Goal: Transaction & Acquisition: Purchase product/service

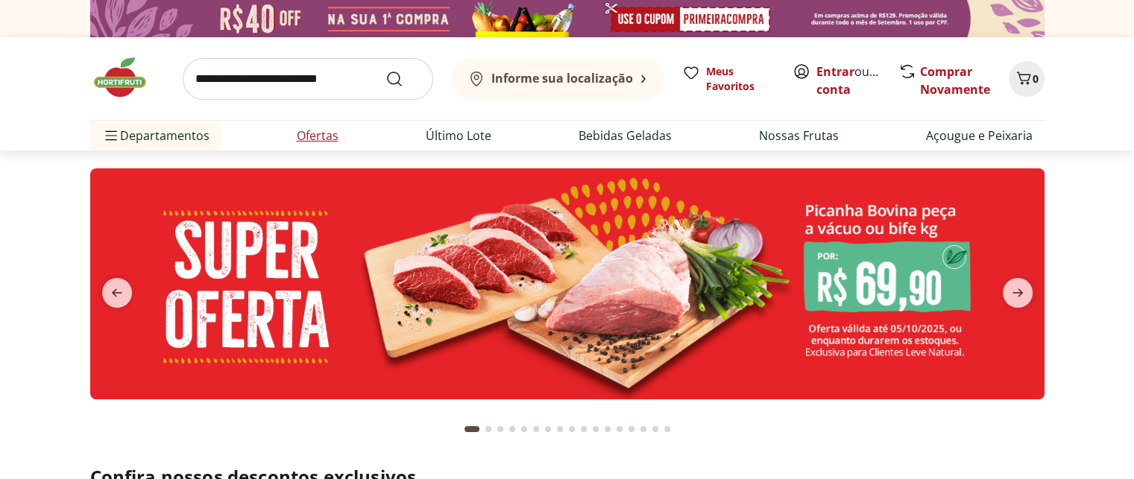
click at [328, 141] on link "Ofertas" at bounding box center [318, 136] width 42 height 18
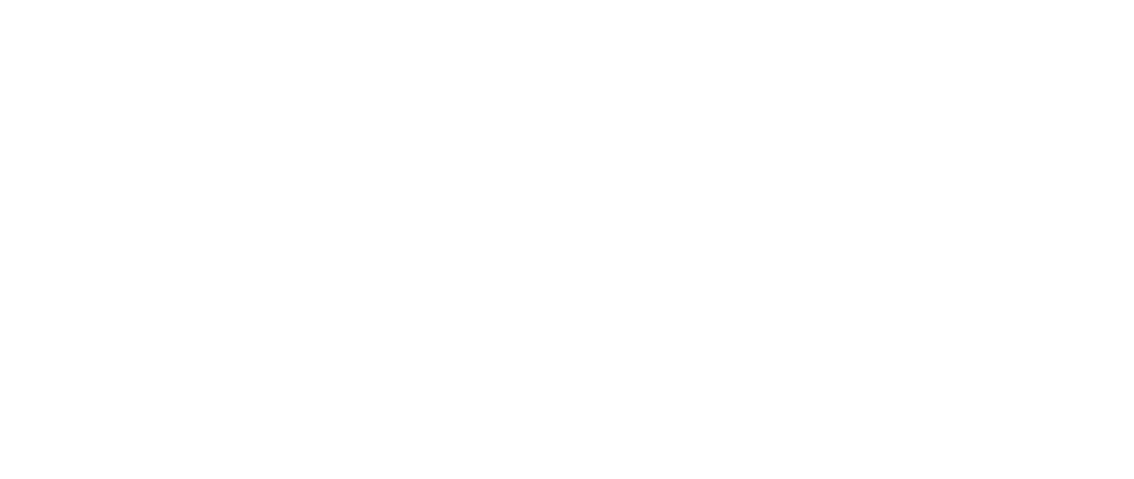
select select "**********"
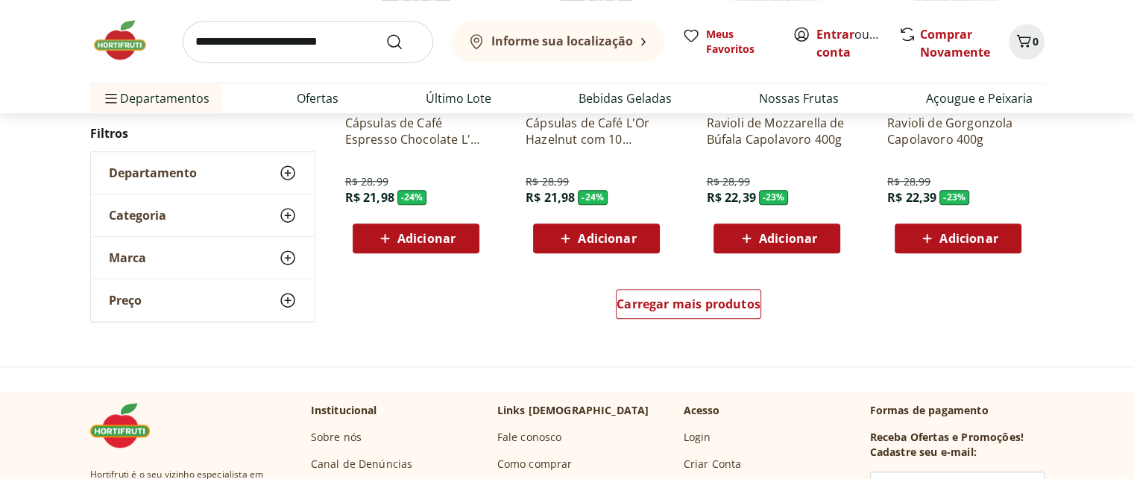
scroll to position [1119, 0]
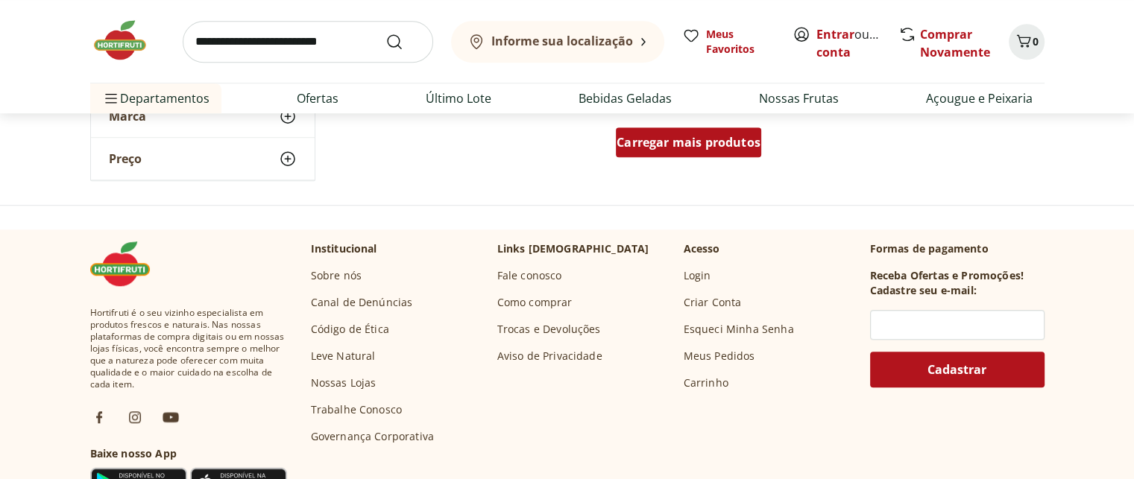
click at [698, 136] on span "Carregar mais produtos" at bounding box center [689, 142] width 144 height 12
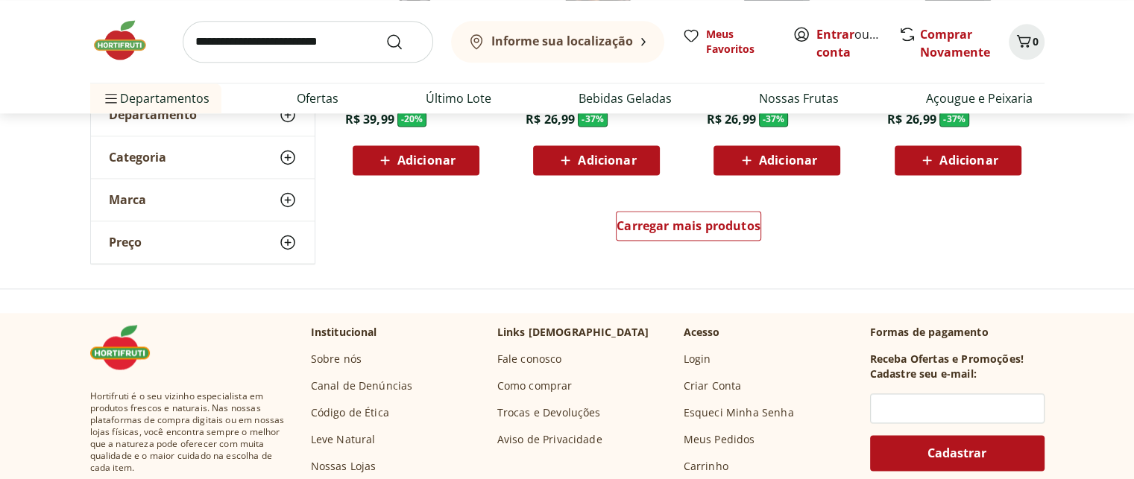
scroll to position [2013, 0]
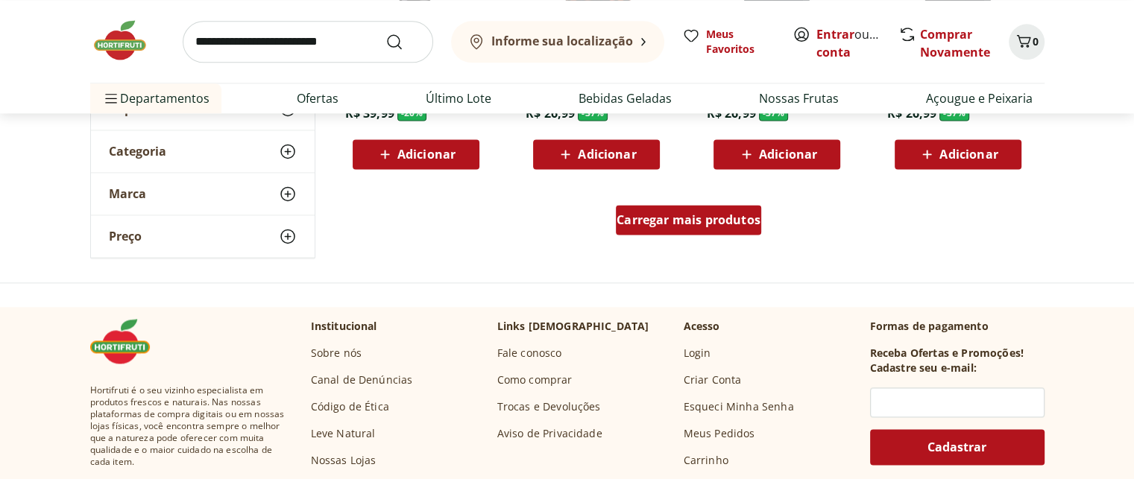
click at [752, 214] on span "Carregar mais produtos" at bounding box center [689, 220] width 144 height 12
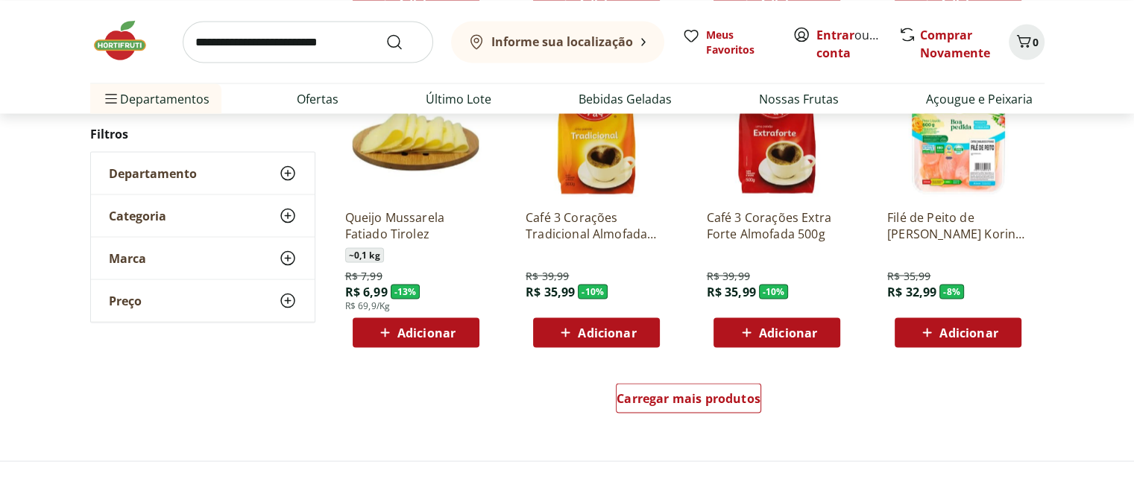
scroll to position [2834, 0]
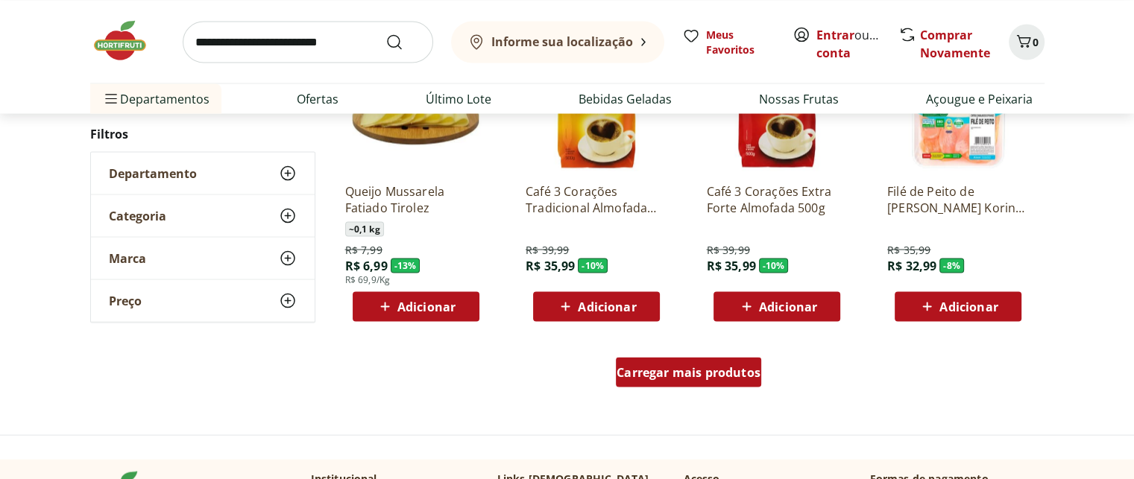
click at [716, 377] on span "Carregar mais produtos" at bounding box center [689, 372] width 144 height 12
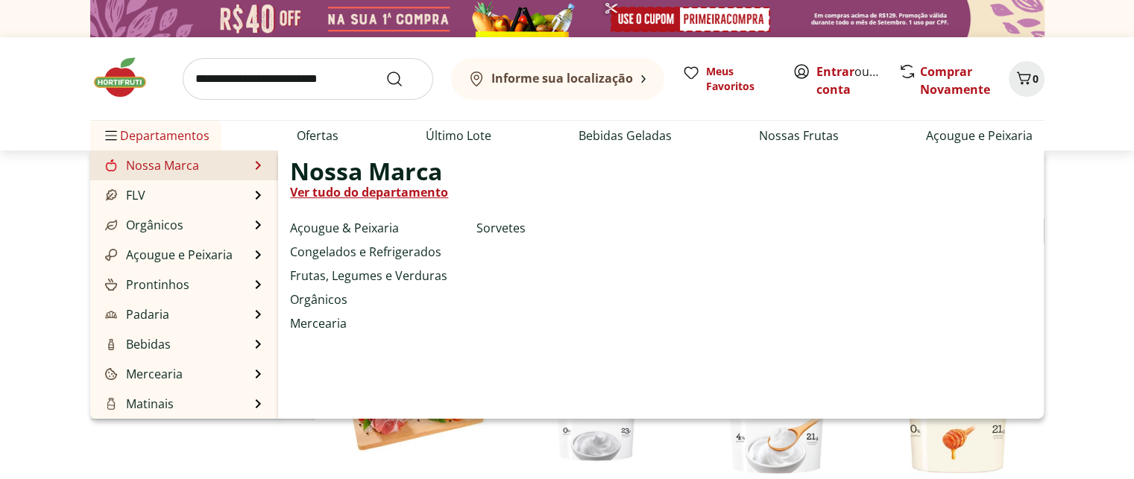
click at [180, 163] on link "Nossa Marca" at bounding box center [150, 166] width 97 height 18
select select "**********"
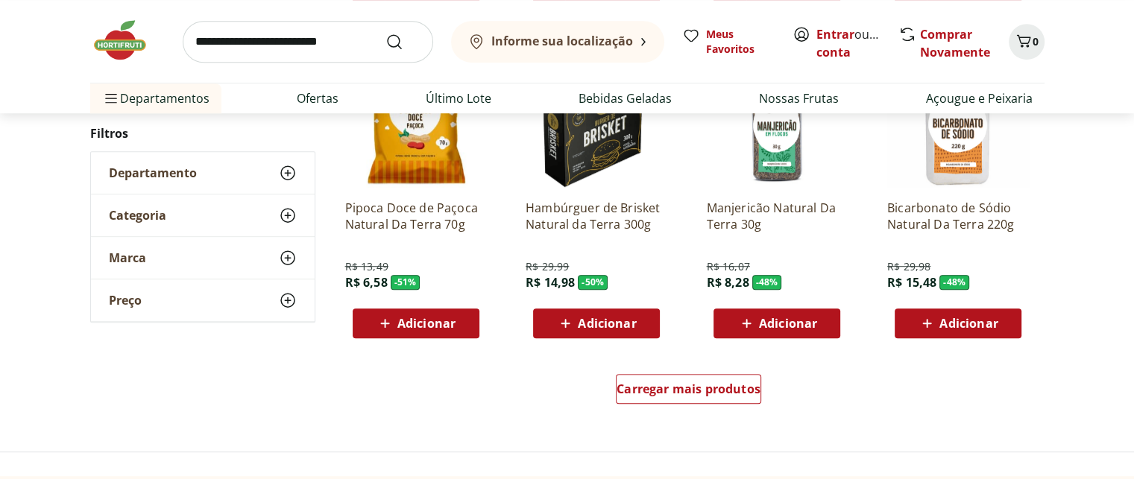
scroll to position [895, 0]
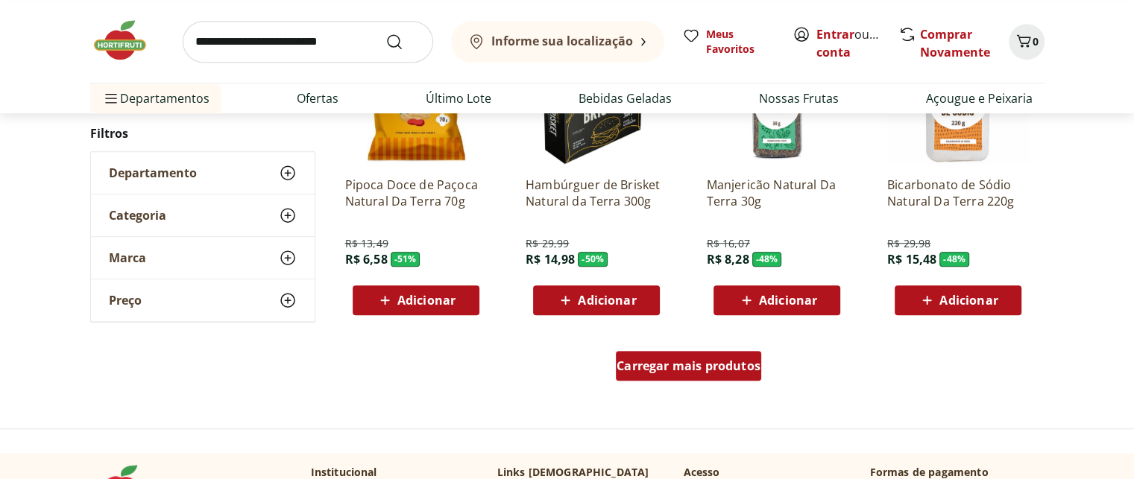
click at [680, 372] on span "Carregar mais produtos" at bounding box center [689, 366] width 144 height 12
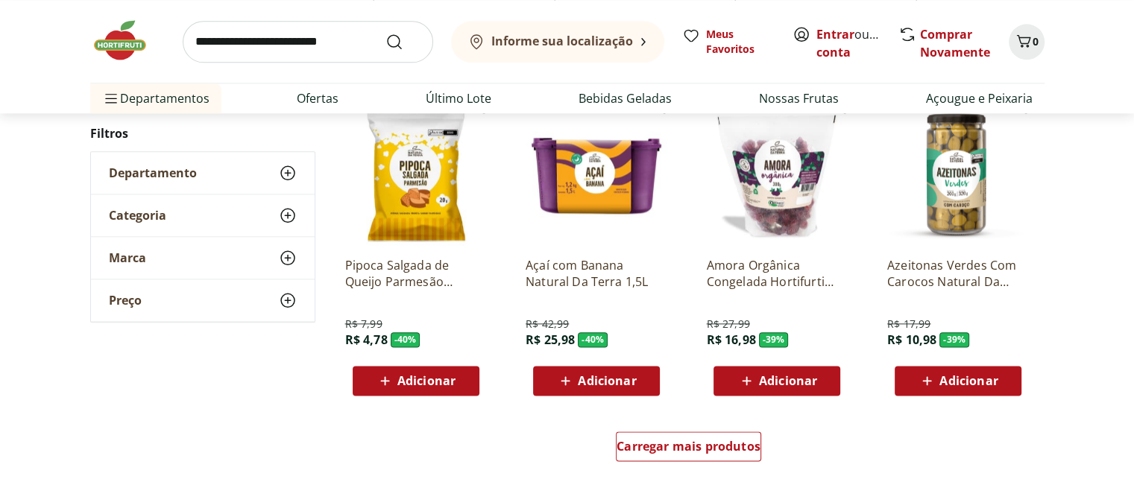
scroll to position [1790, 0]
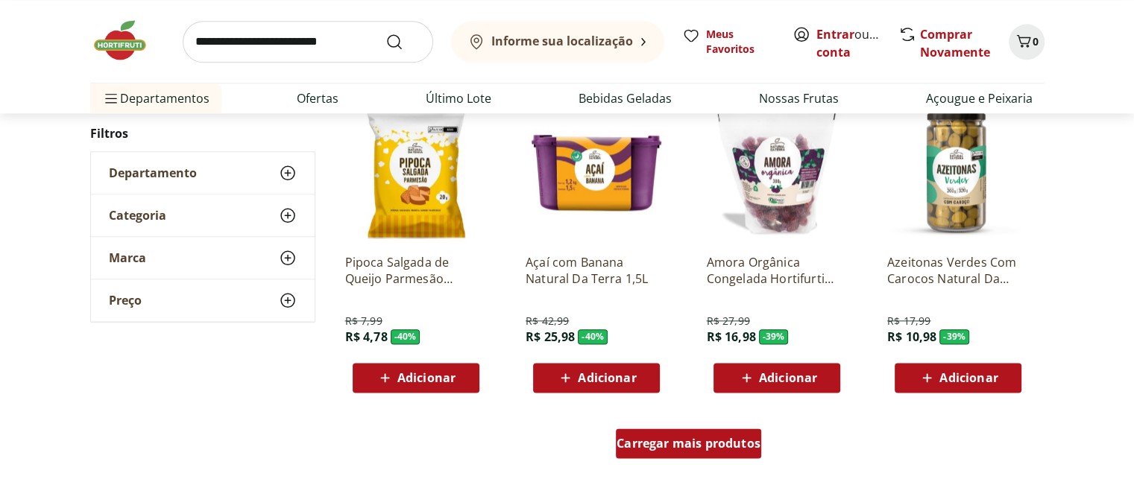
click at [679, 441] on span "Carregar mais produtos" at bounding box center [689, 444] width 144 height 12
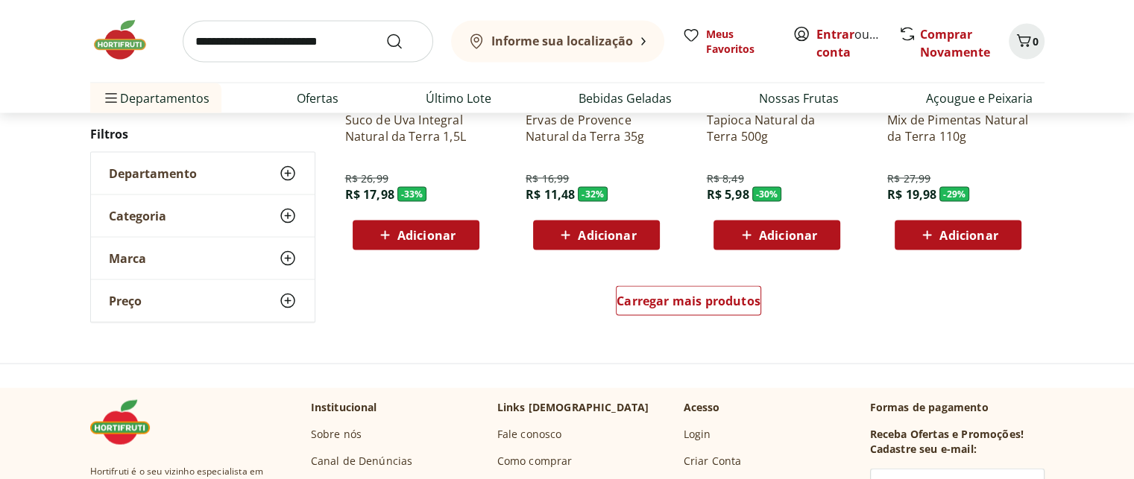
scroll to position [2983, 0]
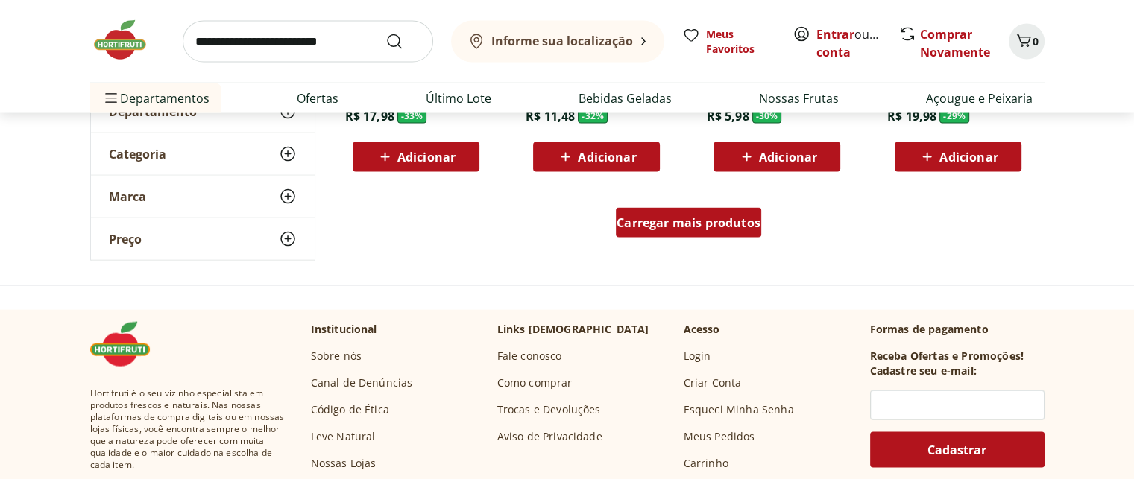
click at [731, 222] on span "Carregar mais produtos" at bounding box center [689, 223] width 144 height 12
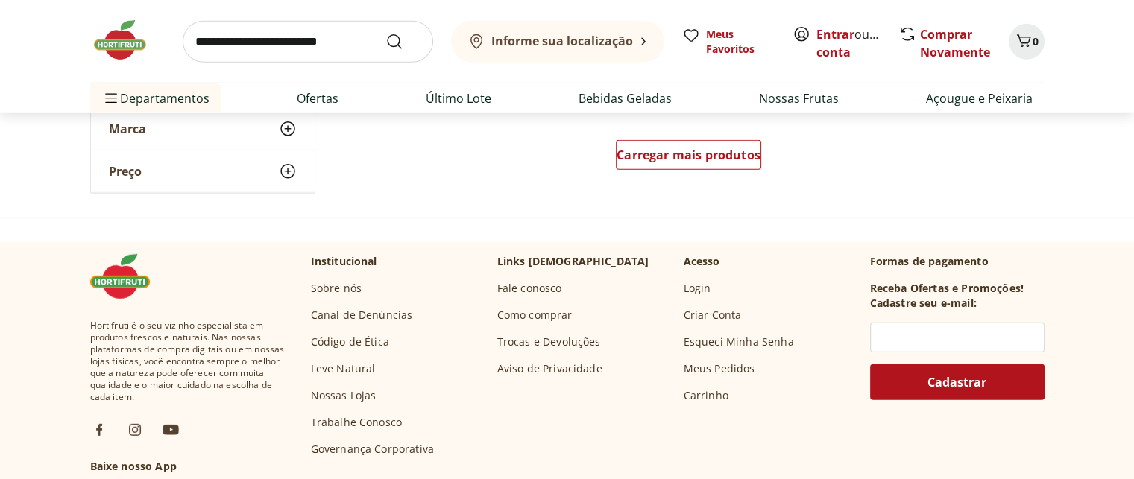
scroll to position [4027, 0]
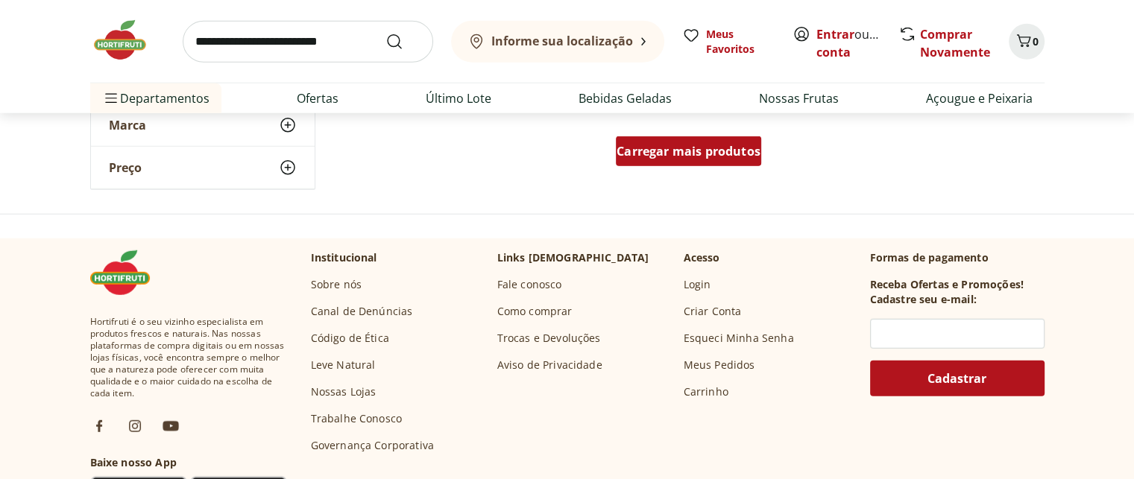
click at [656, 145] on span "Carregar mais produtos" at bounding box center [689, 151] width 144 height 12
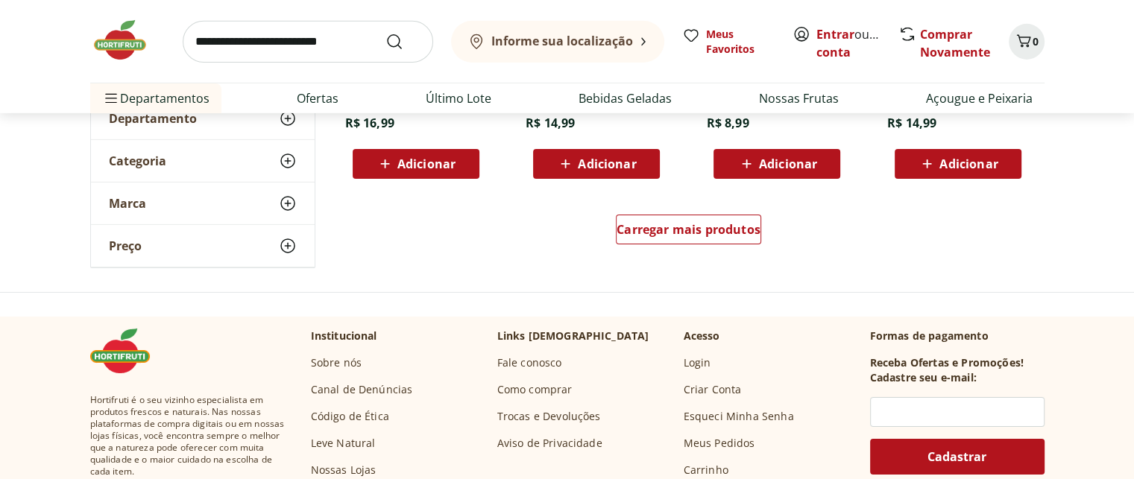
scroll to position [4922, 0]
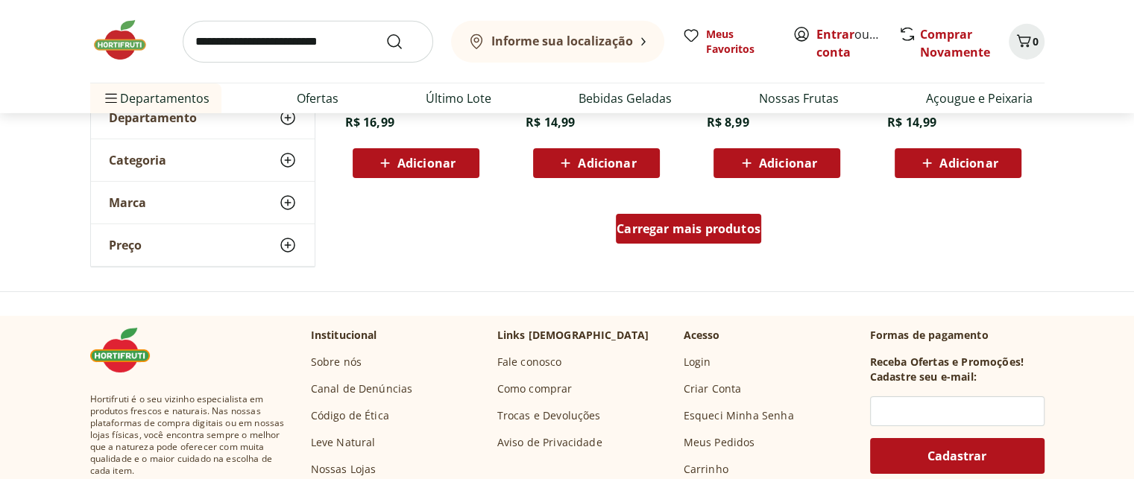
click at [749, 228] on span "Carregar mais produtos" at bounding box center [689, 229] width 144 height 12
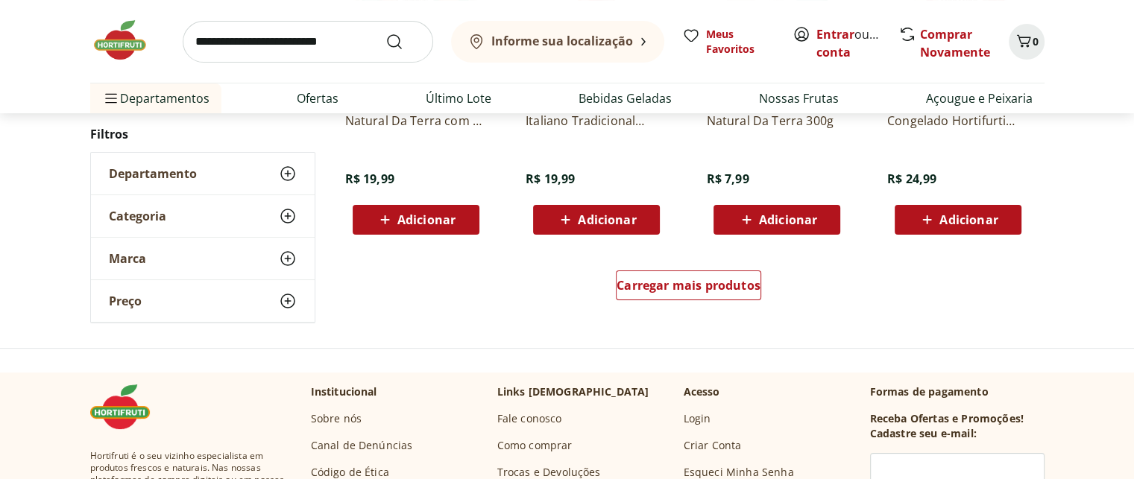
scroll to position [5891, 0]
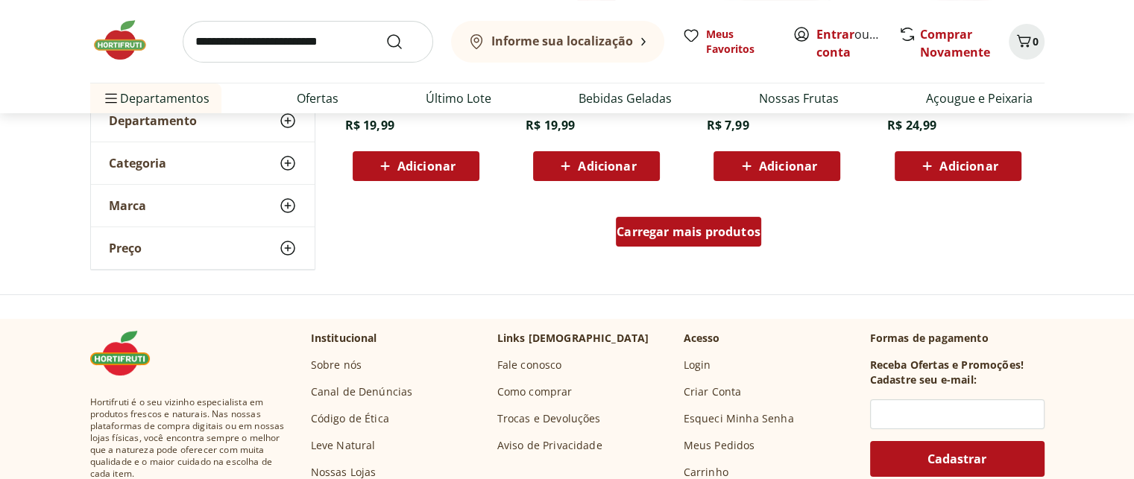
click at [674, 231] on span "Carregar mais produtos" at bounding box center [689, 232] width 144 height 12
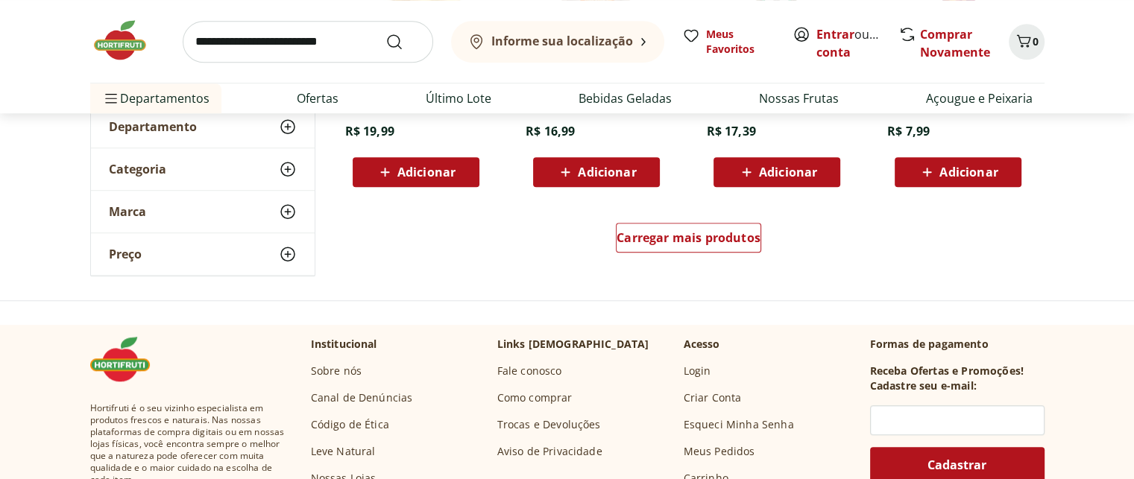
scroll to position [6860, 0]
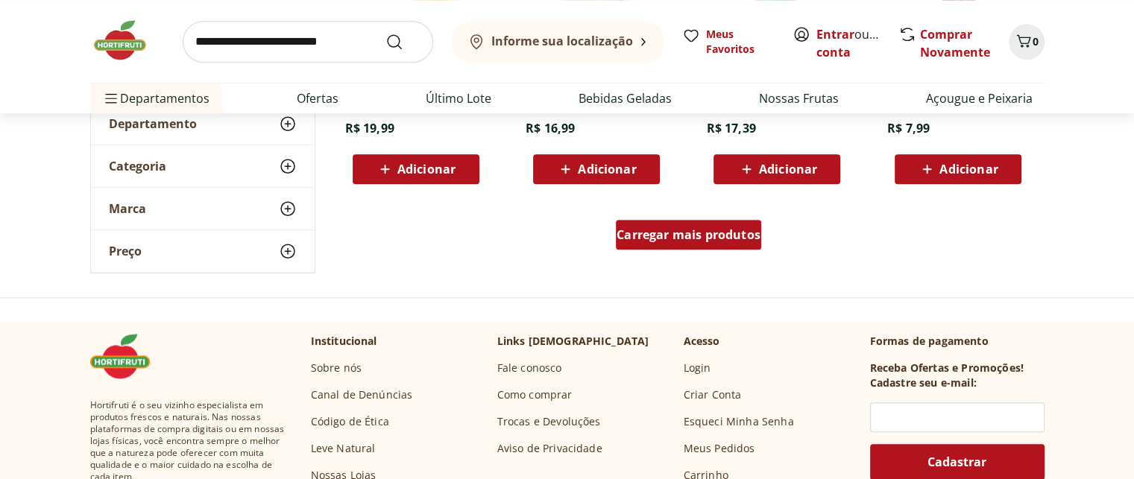
click at [722, 230] on span "Carregar mais produtos" at bounding box center [689, 235] width 144 height 12
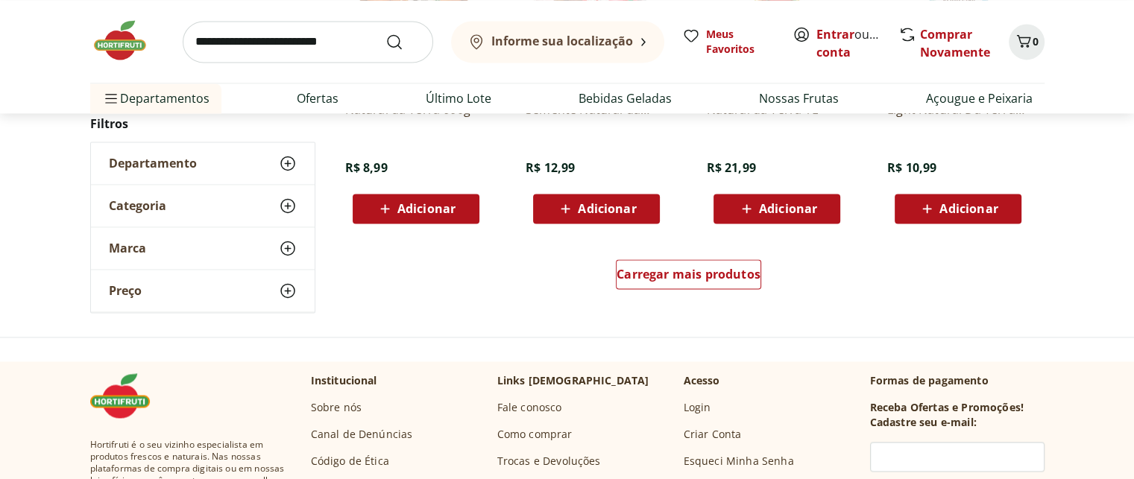
scroll to position [7830, 0]
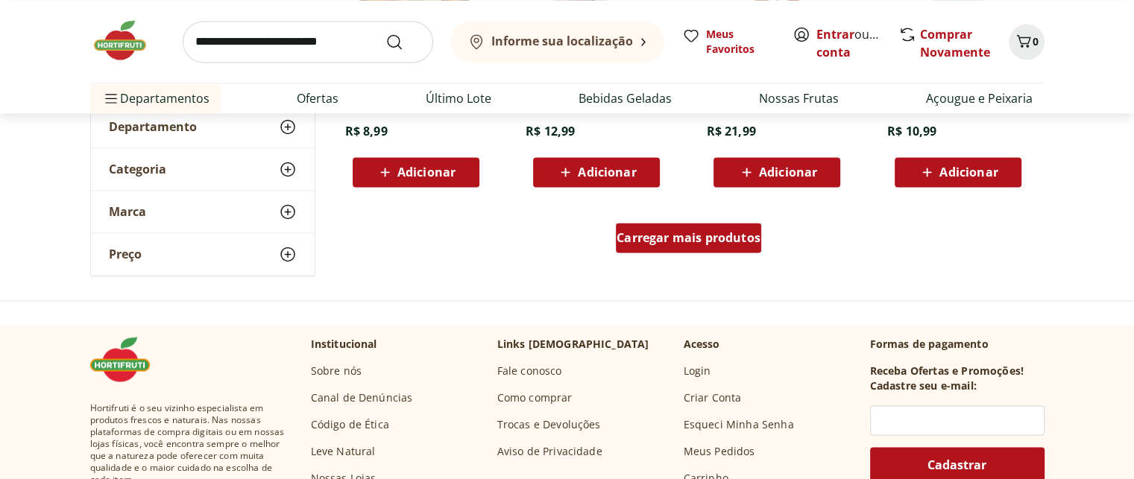
click at [699, 233] on span "Carregar mais produtos" at bounding box center [689, 238] width 144 height 12
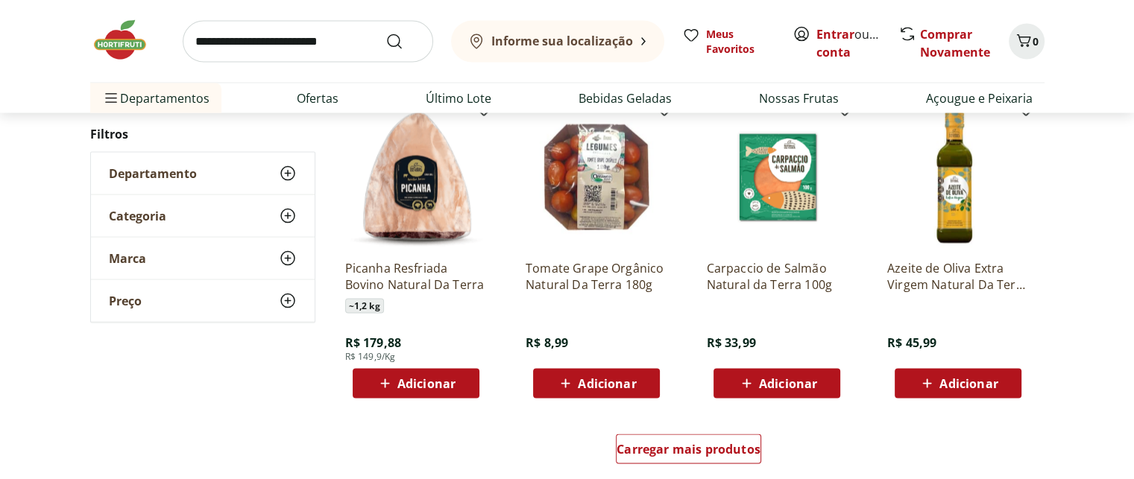
scroll to position [8650, 0]
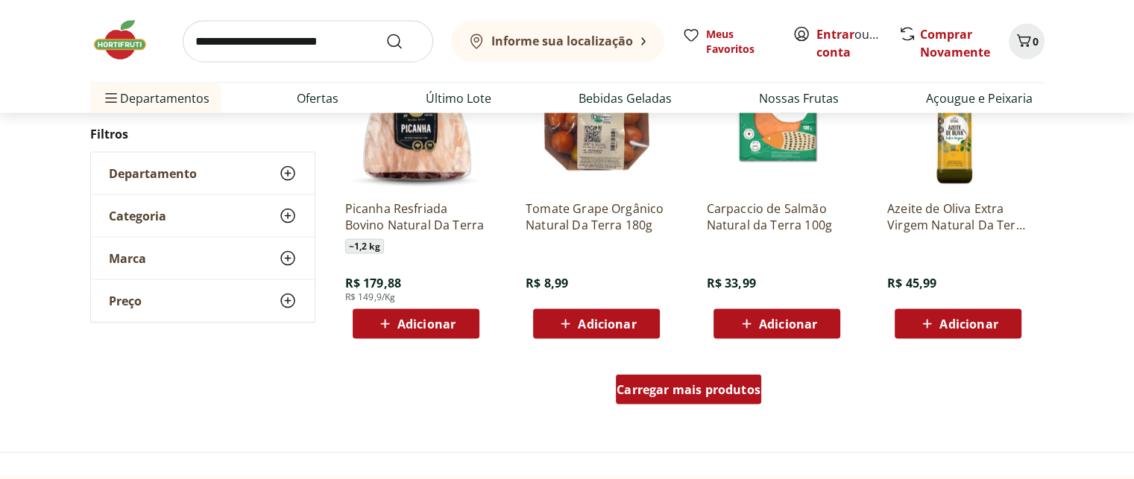
click at [722, 393] on span "Carregar mais produtos" at bounding box center [689, 390] width 144 height 12
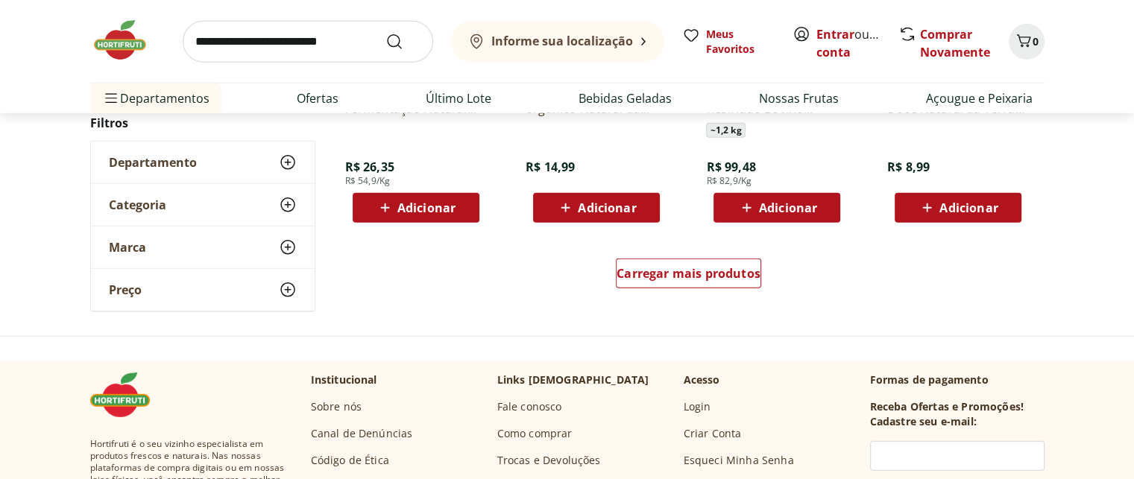
scroll to position [9768, 0]
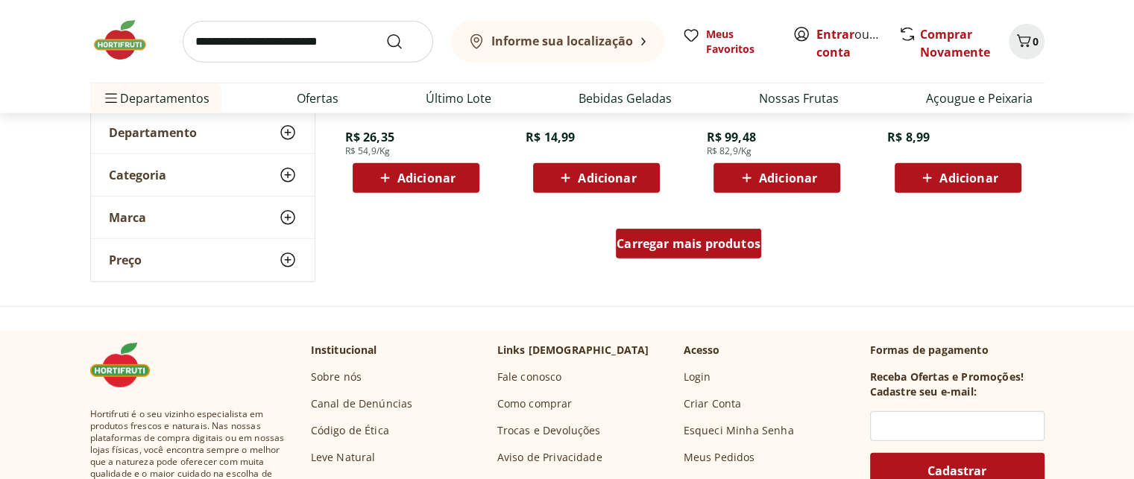
click at [682, 233] on div "Carregar mais produtos" at bounding box center [688, 244] width 145 height 30
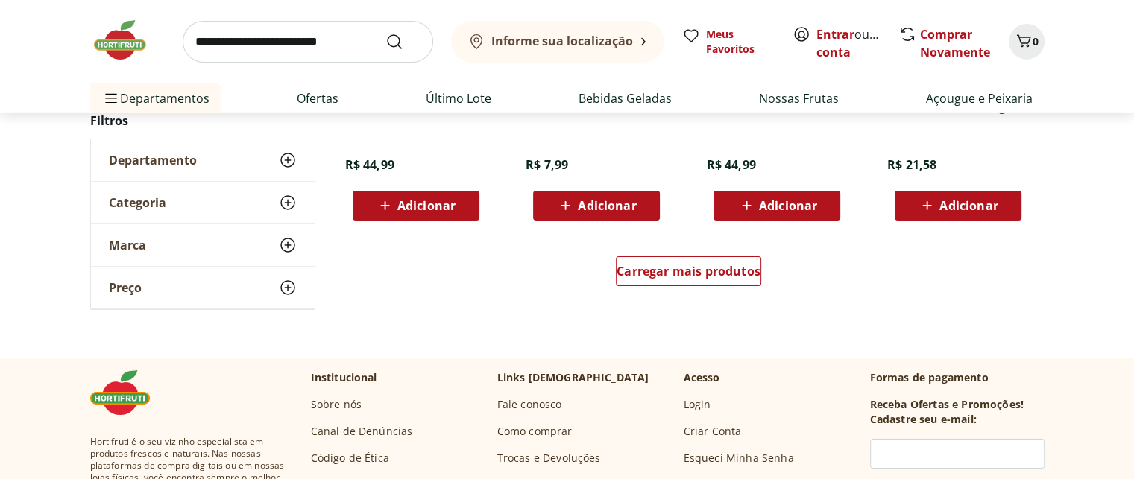
scroll to position [10738, 0]
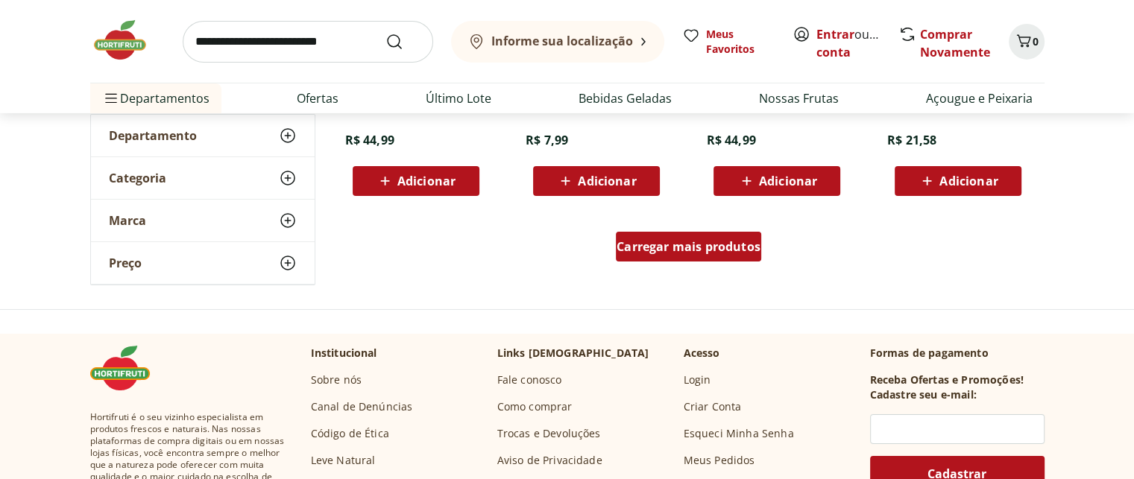
click at [626, 245] on span "Carregar mais produtos" at bounding box center [689, 247] width 144 height 12
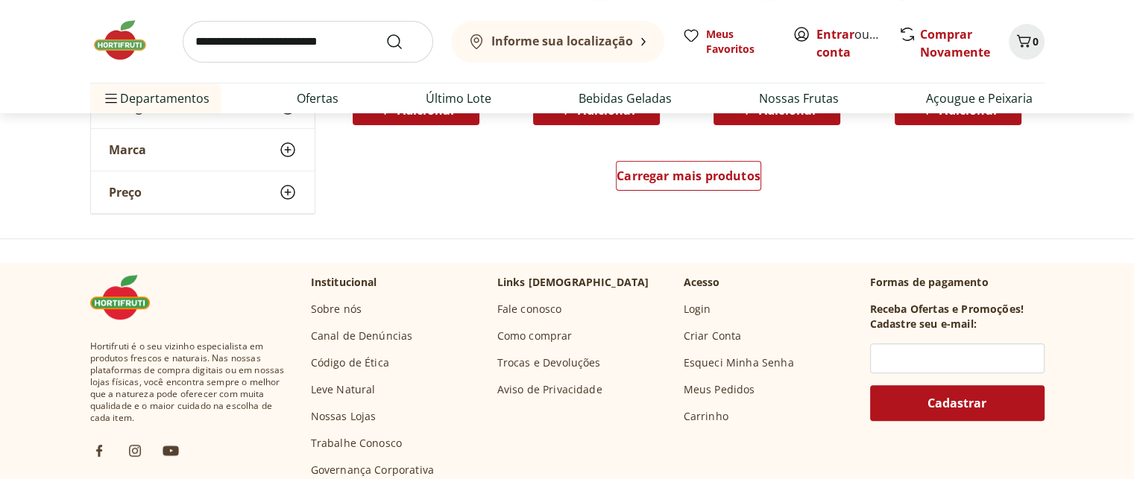
scroll to position [11782, 0]
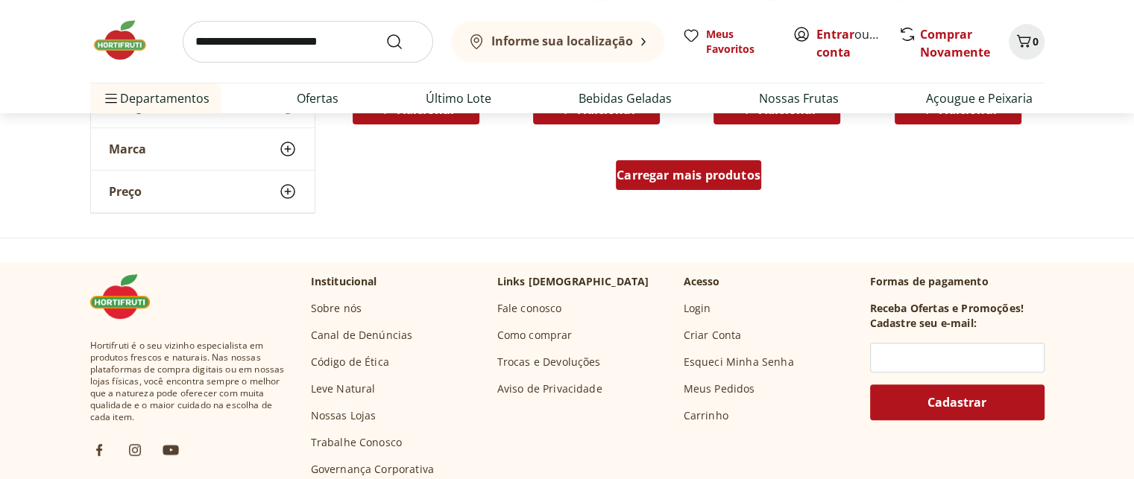
click at [670, 170] on span "Carregar mais produtos" at bounding box center [689, 175] width 144 height 12
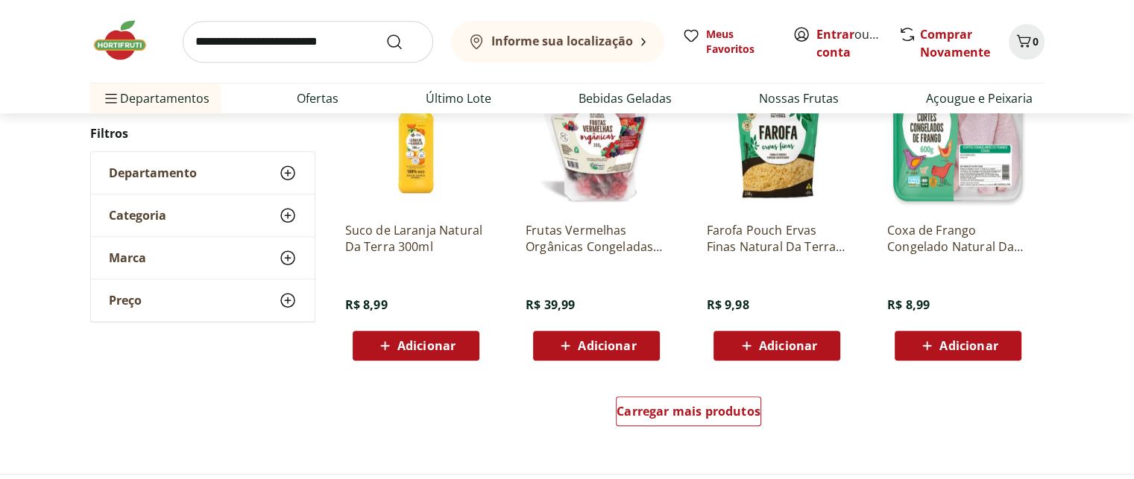
scroll to position [12528, 0]
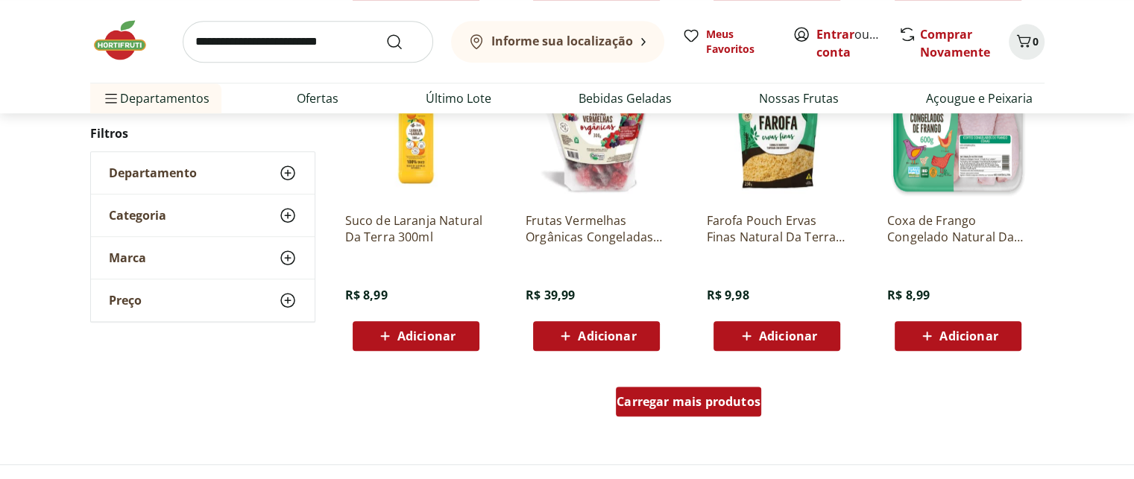
click at [659, 400] on span "Carregar mais produtos" at bounding box center [689, 402] width 144 height 12
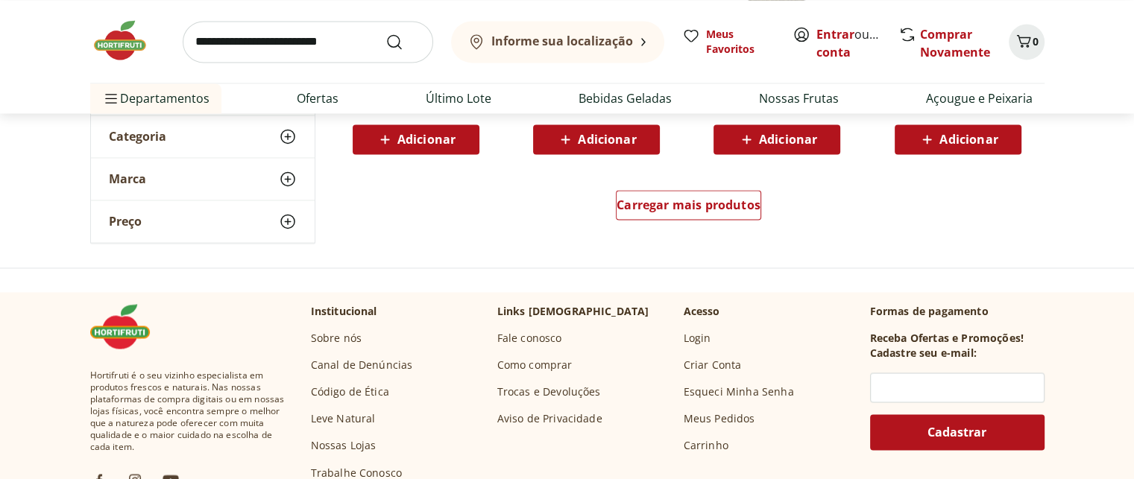
scroll to position [13721, 0]
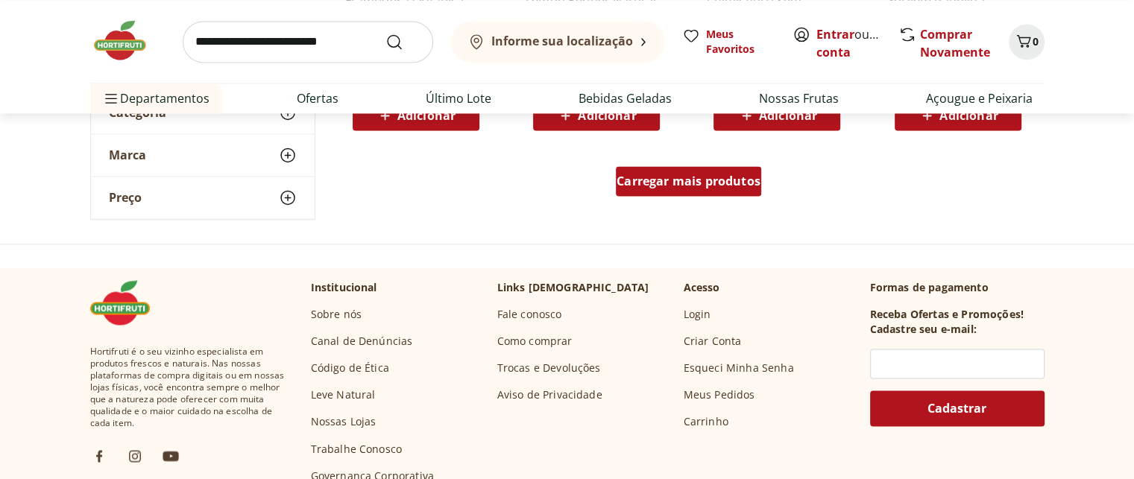
click at [667, 189] on div "Carregar mais produtos" at bounding box center [688, 181] width 145 height 30
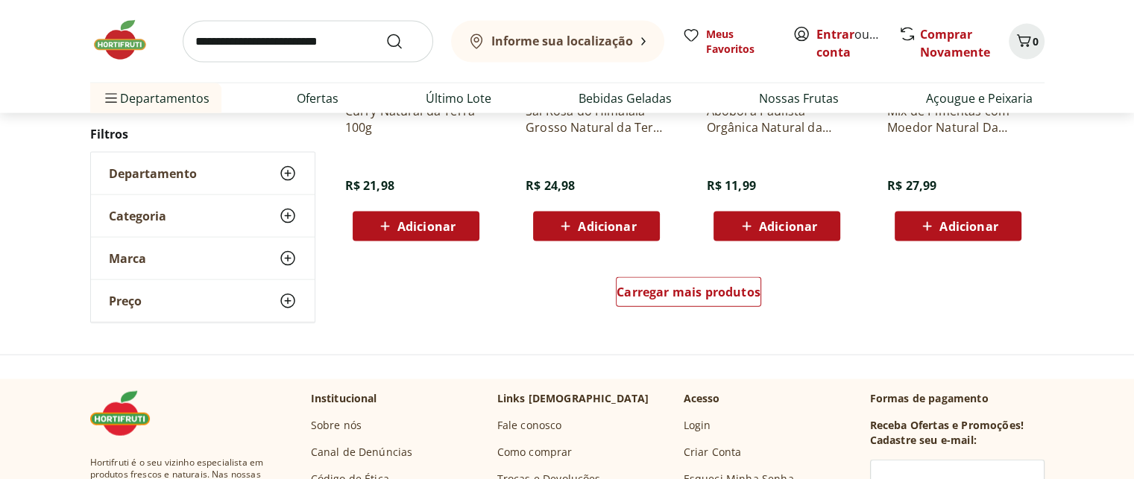
scroll to position [14615, 0]
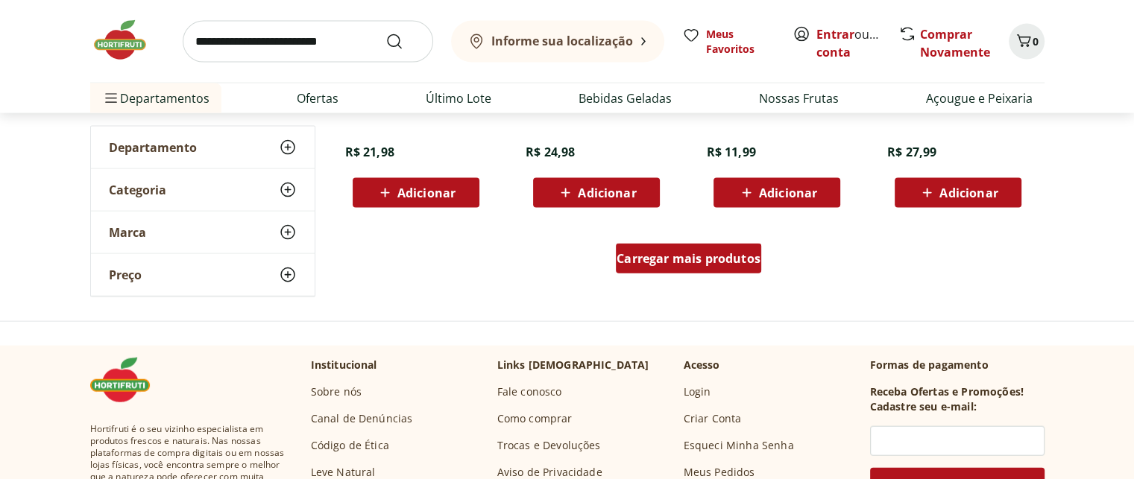
click at [651, 261] on span "Carregar mais produtos" at bounding box center [689, 259] width 144 height 12
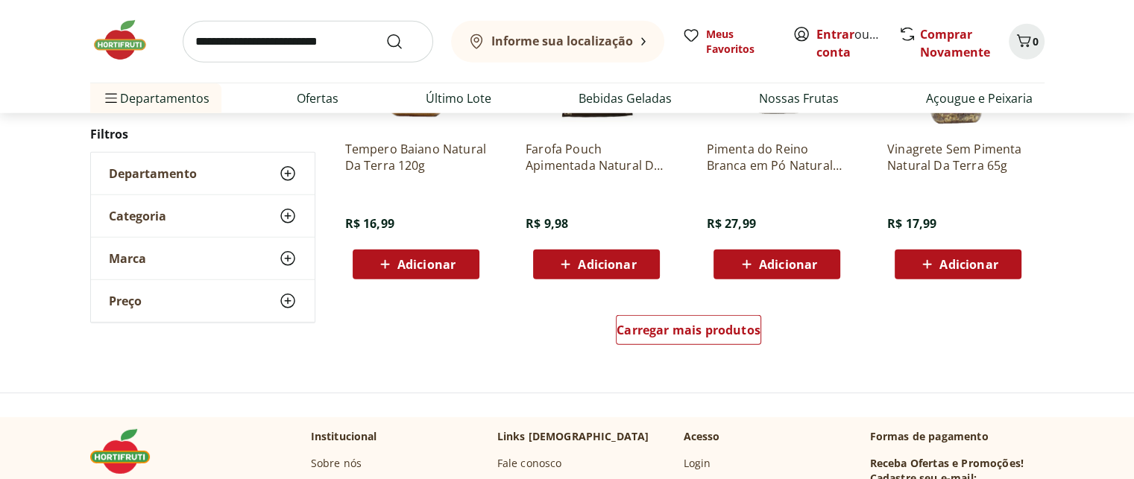
scroll to position [15510, 0]
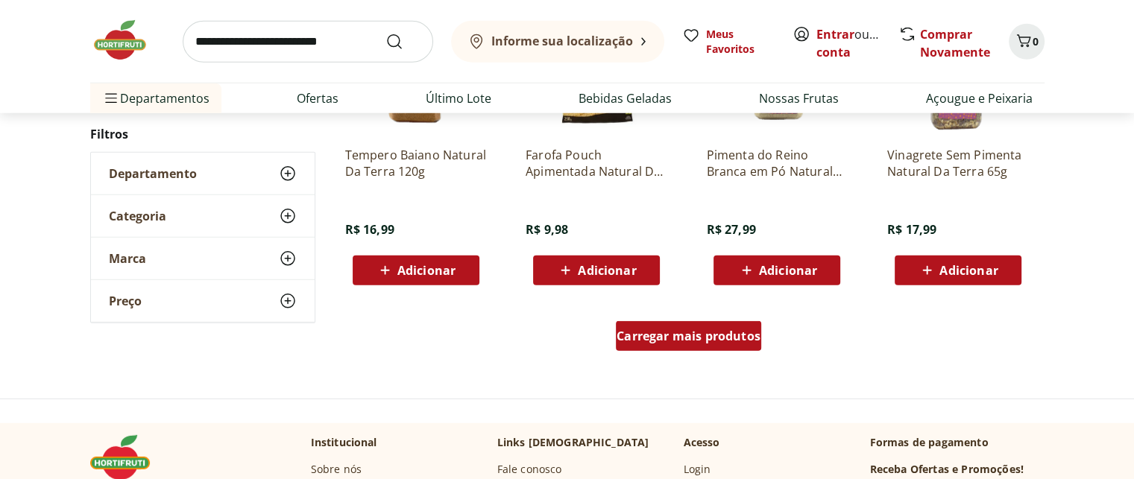
click at [684, 333] on span "Carregar mais produtos" at bounding box center [689, 336] width 144 height 12
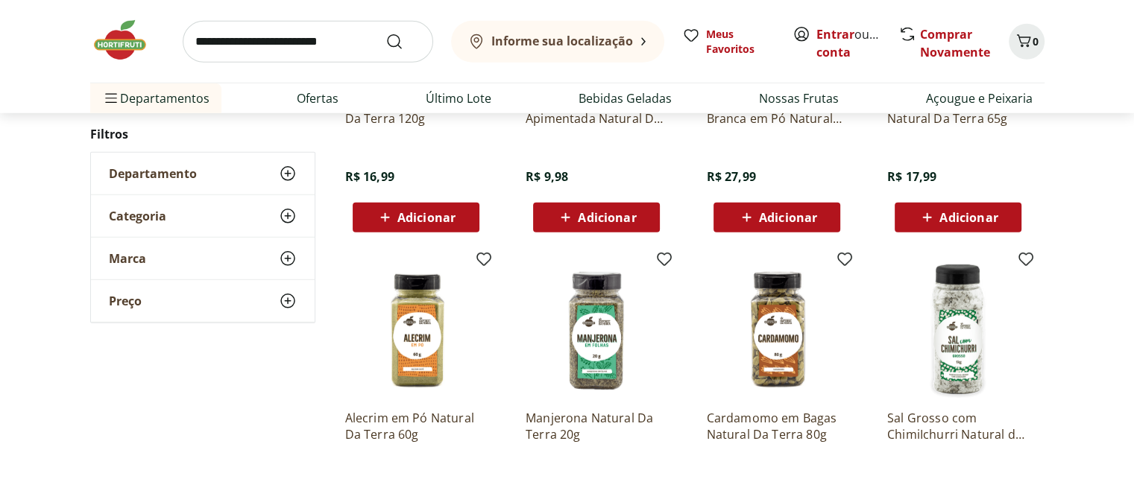
scroll to position [15659, 0]
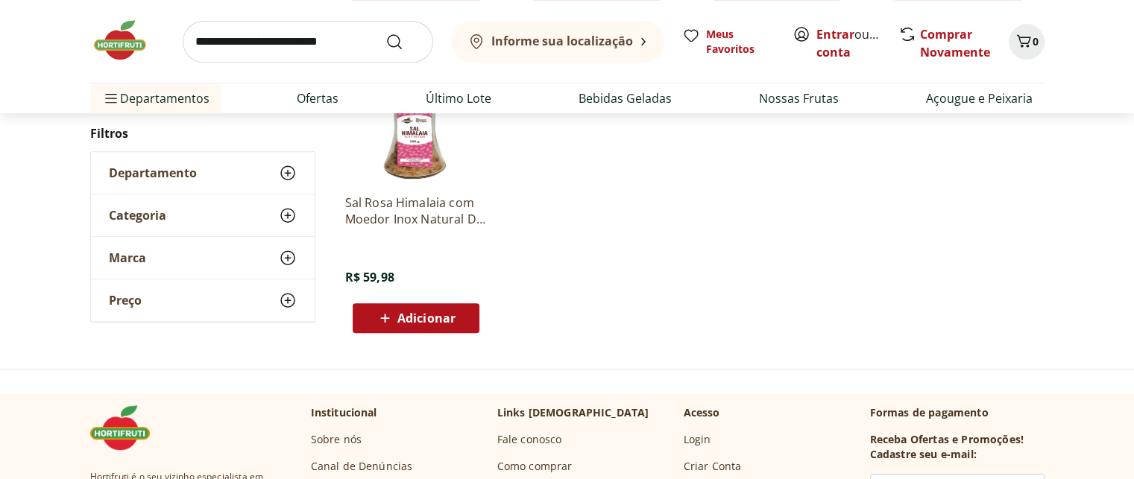
scroll to position [701, 0]
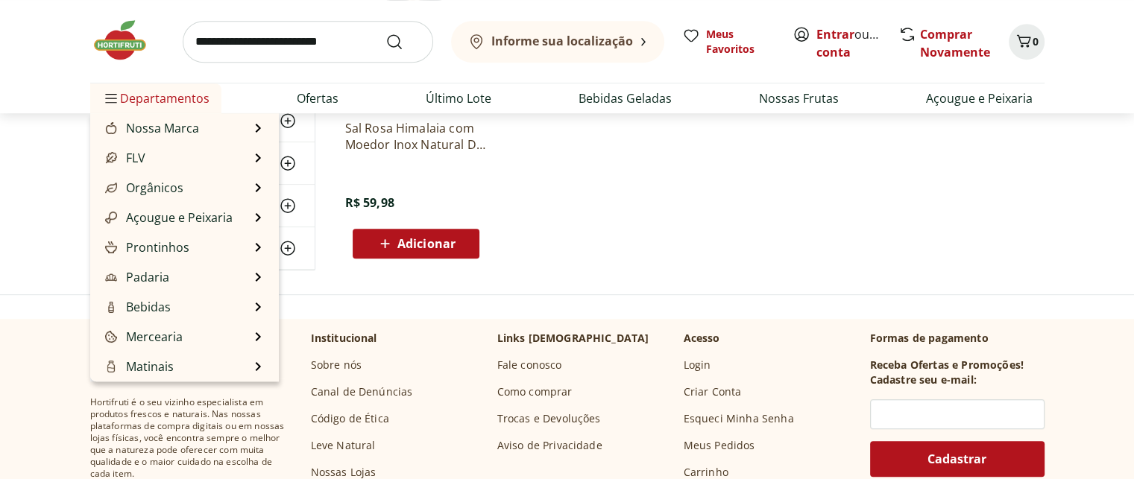
click at [133, 90] on span "Departamentos" at bounding box center [155, 99] width 107 height 36
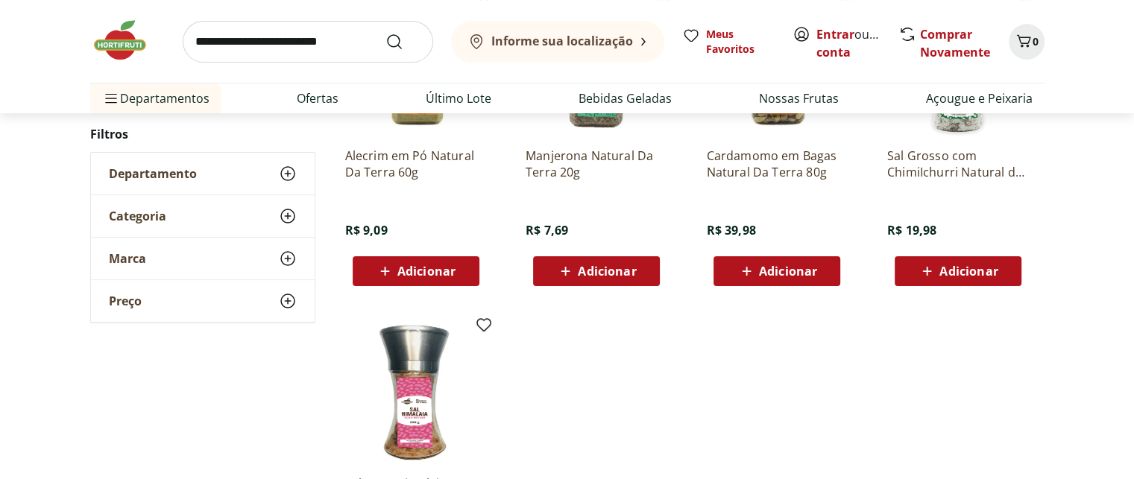
scroll to position [0, 0]
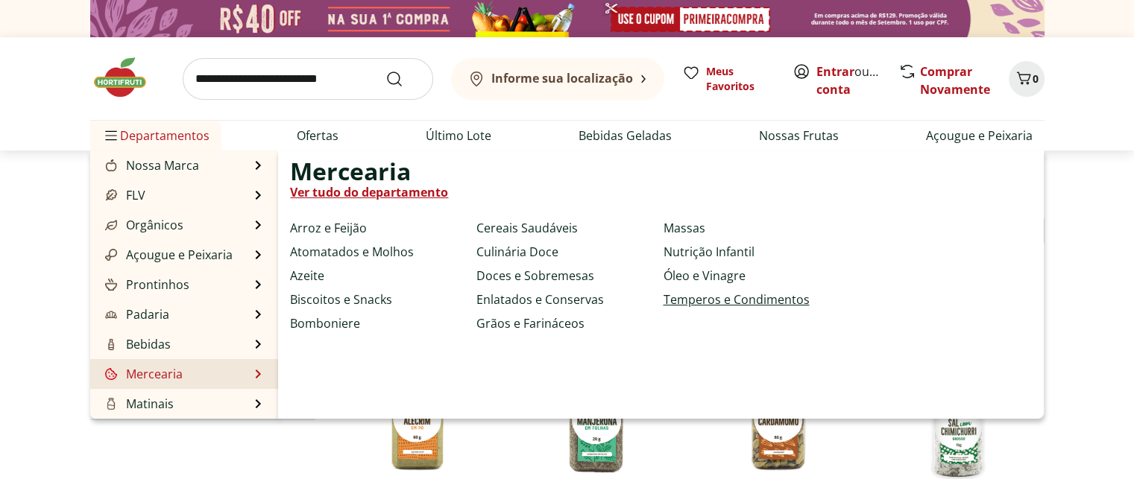
click at [752, 298] on link "Temperos e Condimentos" at bounding box center [736, 300] width 146 height 18
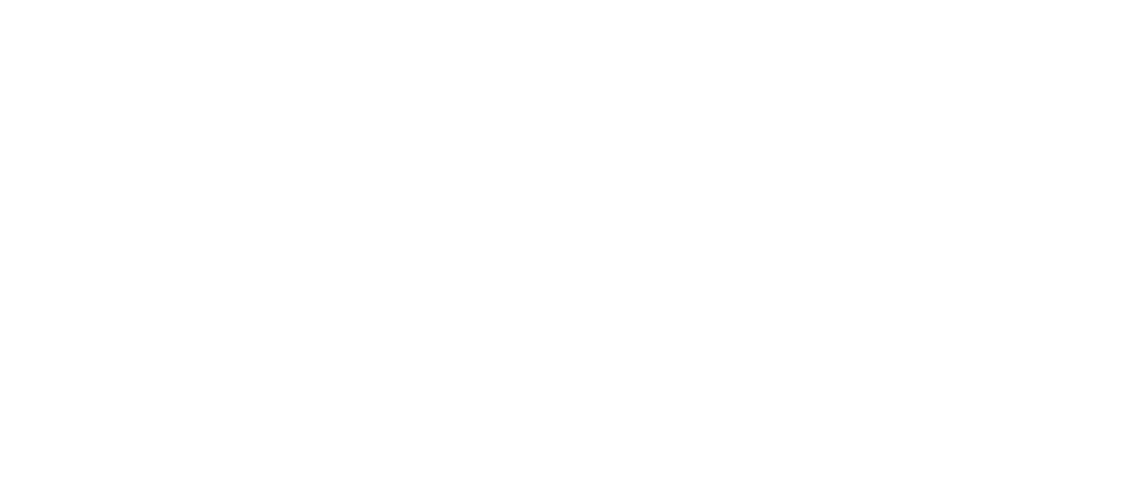
select select "**********"
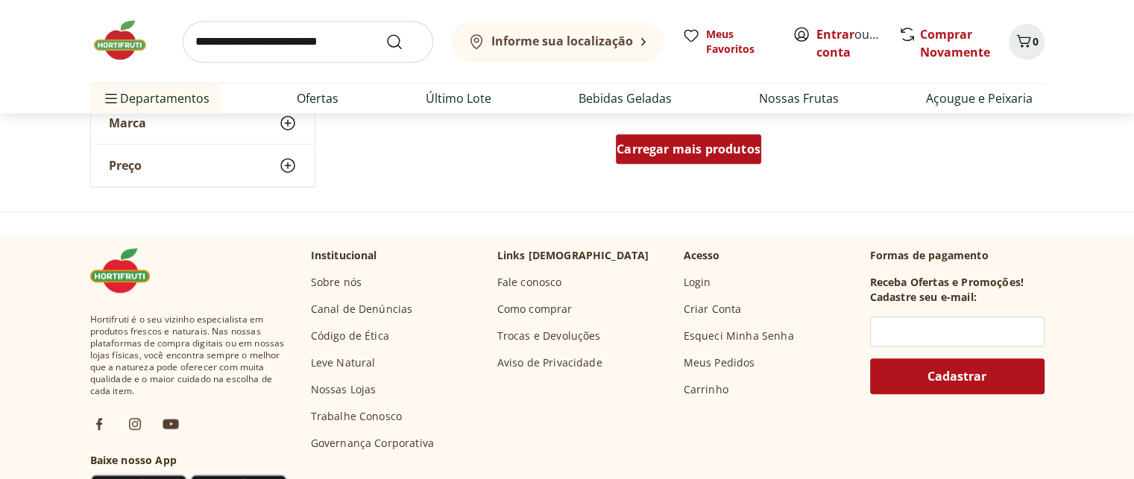
scroll to position [1119, 0]
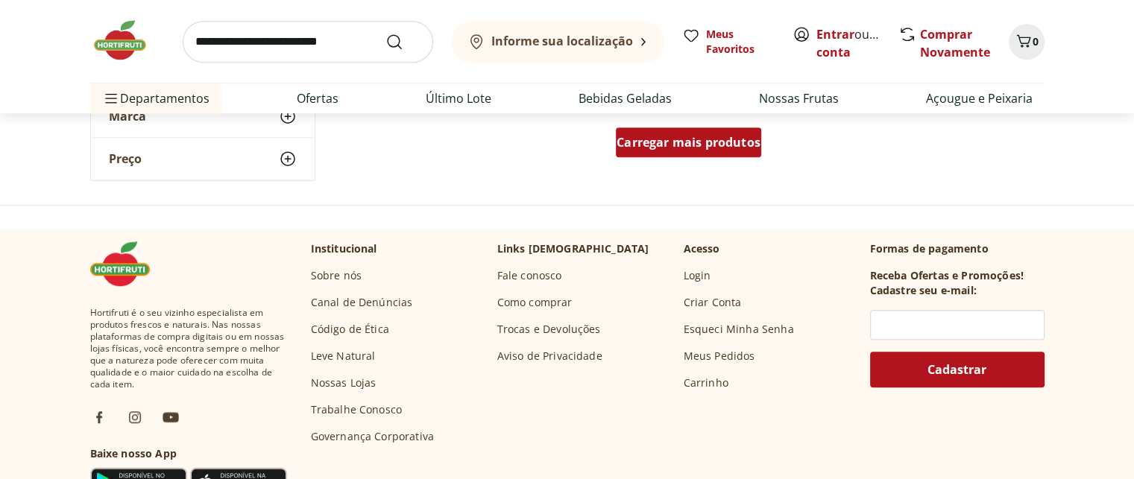
click at [698, 139] on span "Carregar mais produtos" at bounding box center [689, 142] width 144 height 12
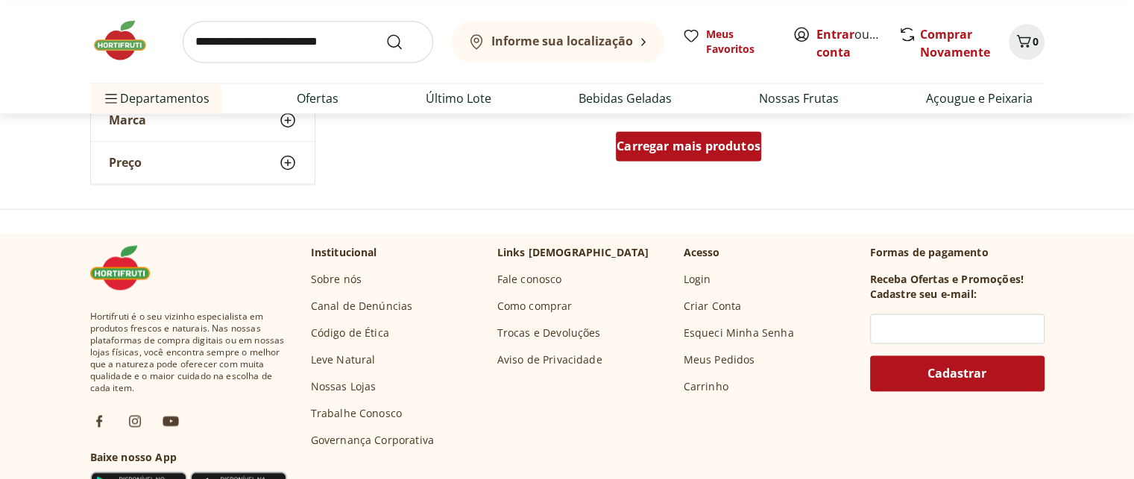
scroll to position [2088, 0]
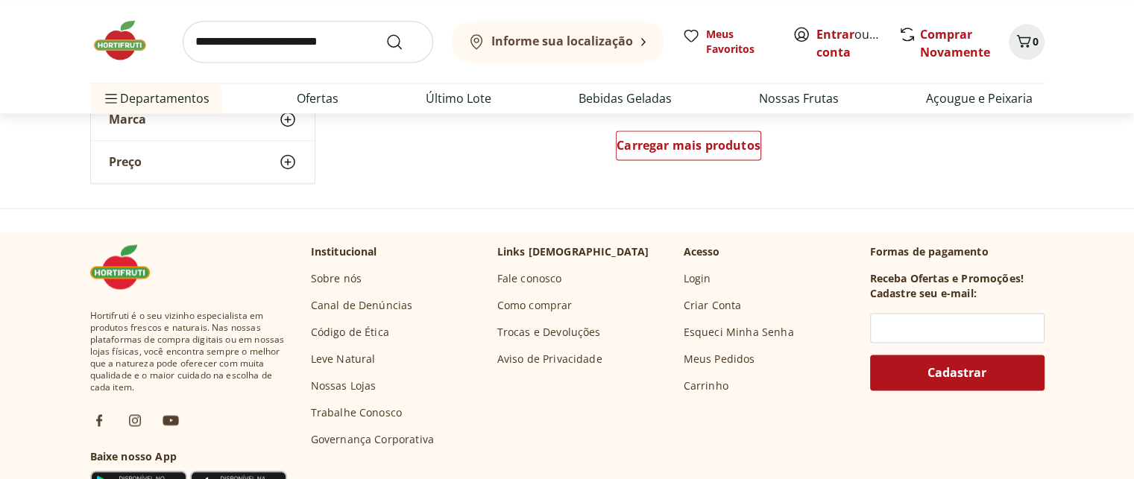
drag, startPoint x: 257, startPoint y: 32, endPoint x: 262, endPoint y: 40, distance: 9.1
click at [259, 37] on input "search" at bounding box center [308, 42] width 251 height 42
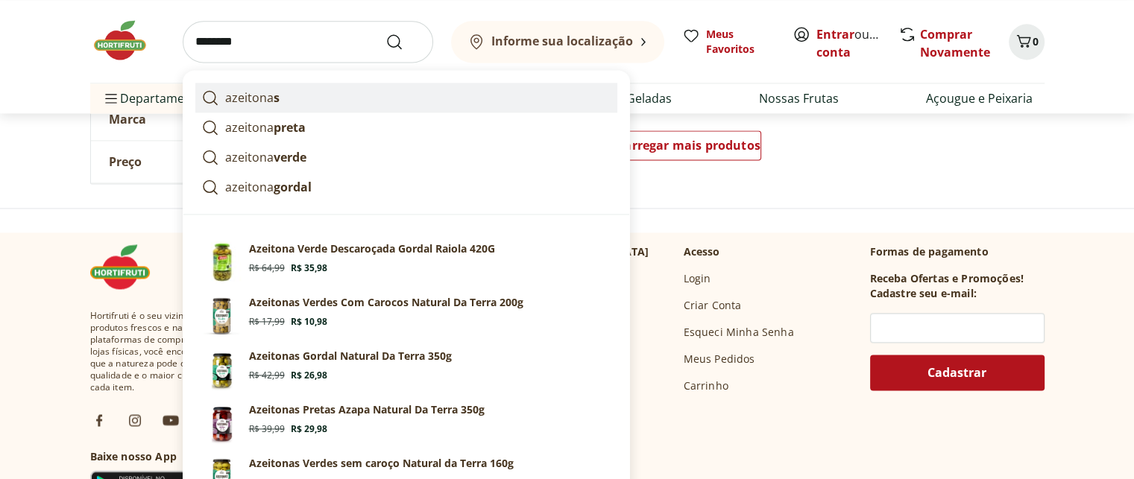
click at [259, 96] on p "azeitona s" at bounding box center [252, 98] width 54 height 18
type input "*********"
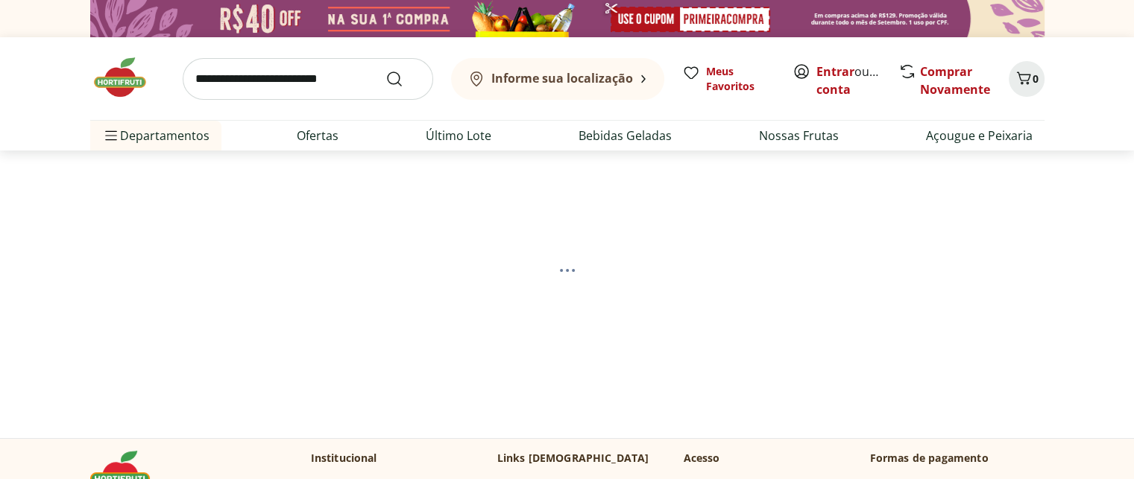
select select "**********"
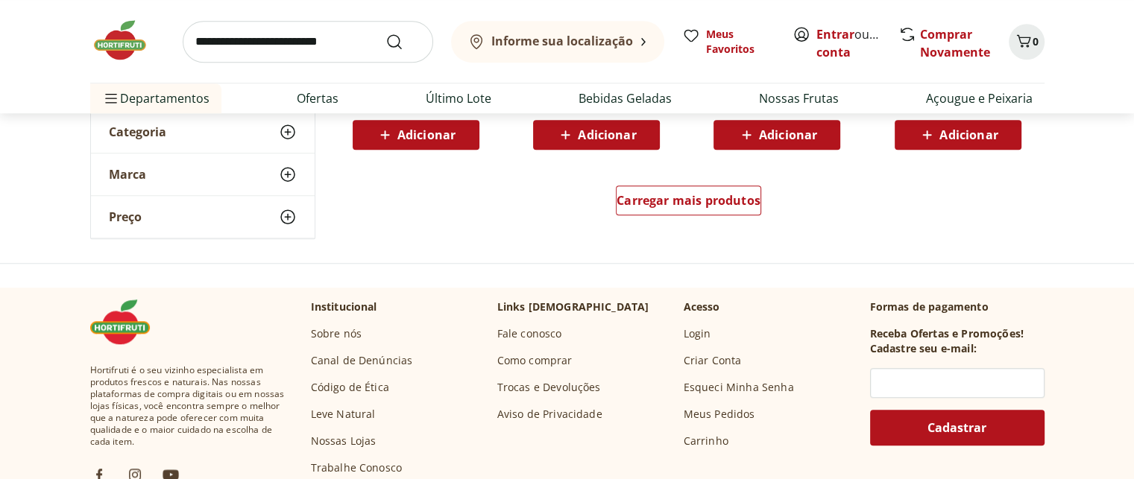
scroll to position [1119, 0]
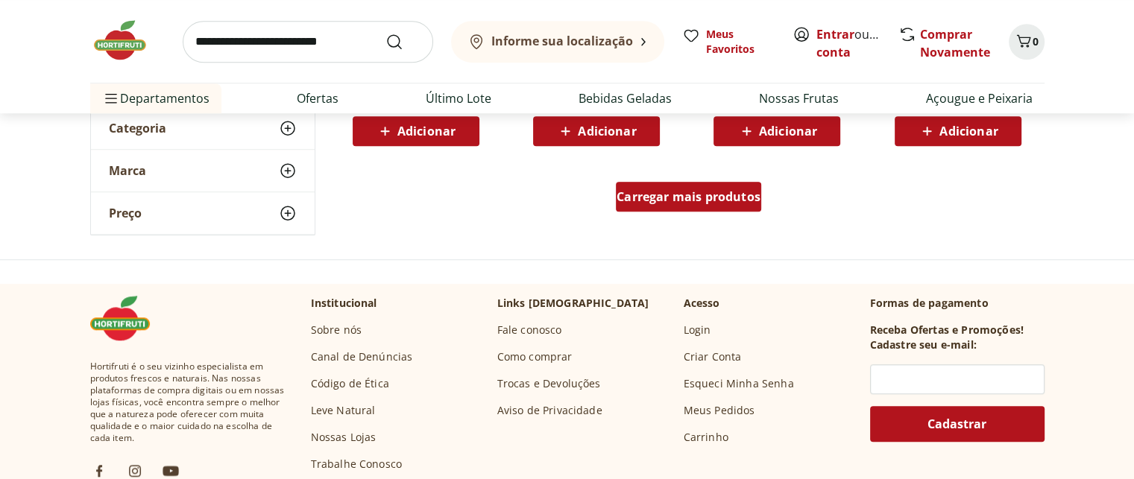
click at [707, 191] on span "Carregar mais produtos" at bounding box center [689, 197] width 144 height 12
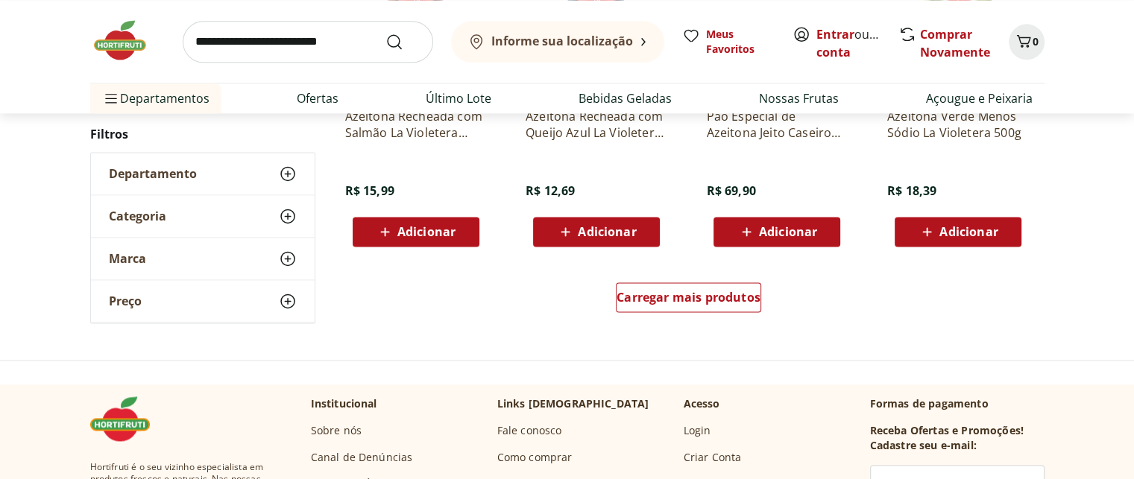
scroll to position [2088, 0]
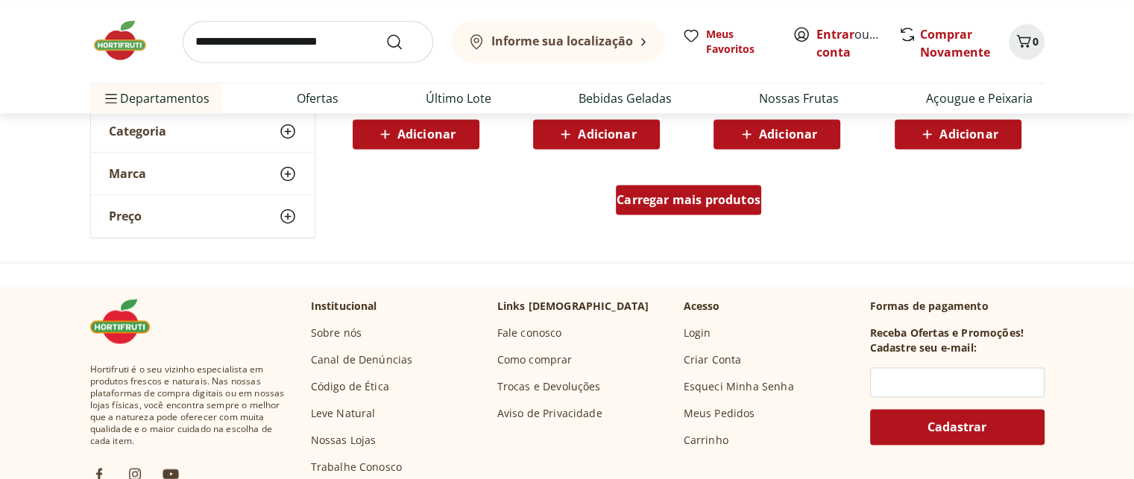
click at [720, 200] on span "Carregar mais produtos" at bounding box center [689, 200] width 144 height 12
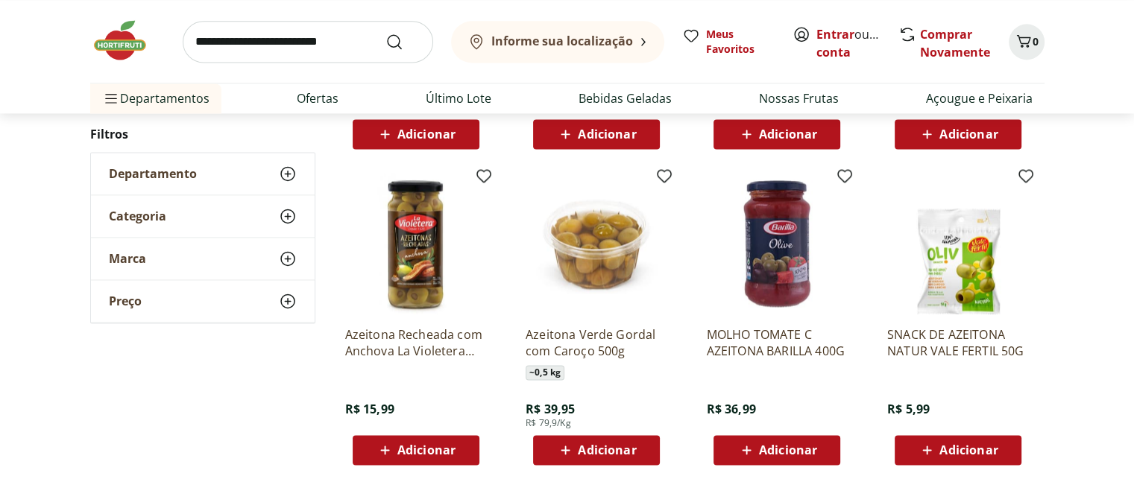
scroll to position [2162, 0]
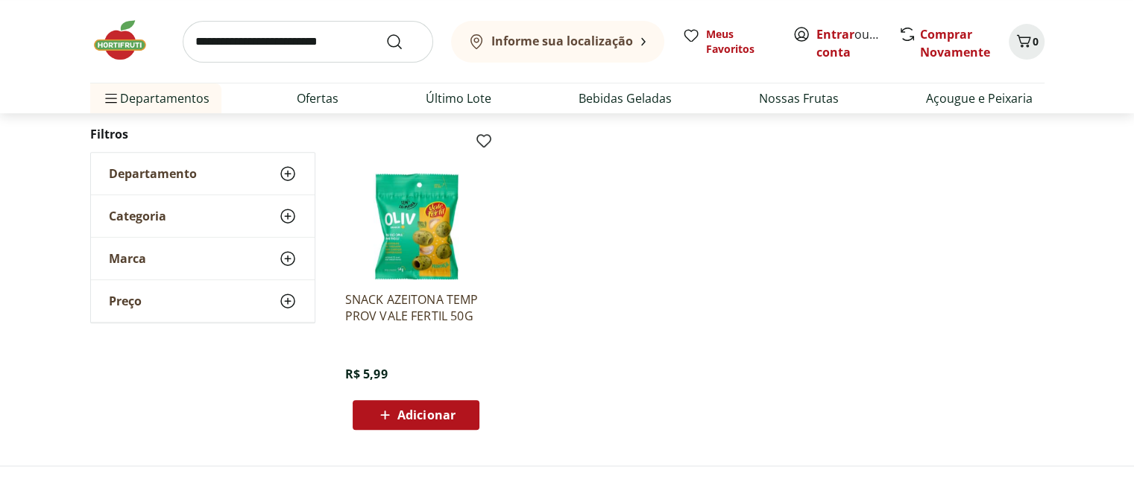
scroll to position [594, 0]
